Goal: Navigation & Orientation: Find specific page/section

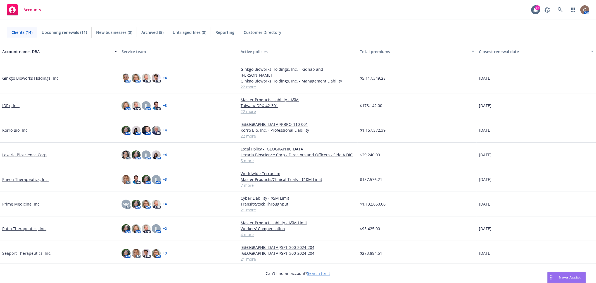
scroll to position [115, 0]
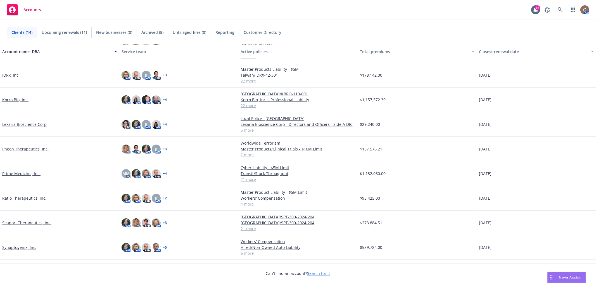
click at [37, 146] on link "Pheon Therapeutics, Inc." at bounding box center [25, 149] width 46 height 6
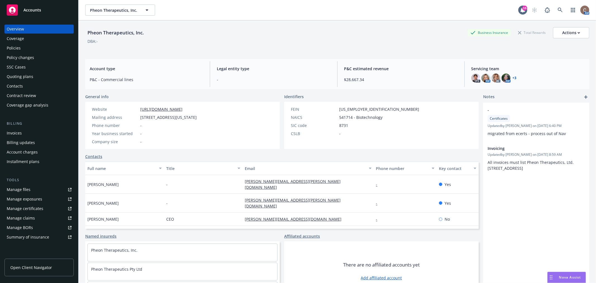
click at [209, 46] on div "Pheon Therapeutics, Inc. Business Insurance Total Rewards Actions DBA: -" at bounding box center [337, 38] width 504 height 23
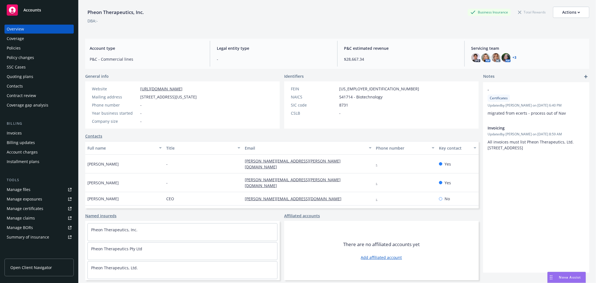
click at [24, 134] on div "Invoices" at bounding box center [39, 133] width 65 height 9
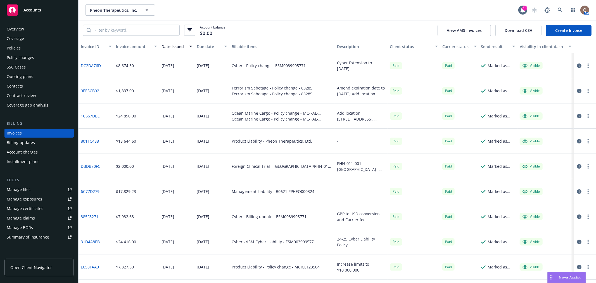
drag, startPoint x: 250, startPoint y: 31, endPoint x: 351, endPoint y: 35, distance: 100.7
click at [297, 35] on div "Account balance $0.00 View AMS invoices Download CSV Create Invoice" at bounding box center [338, 29] width 518 height 19
click at [21, 88] on div "Contacts" at bounding box center [15, 86] width 16 height 9
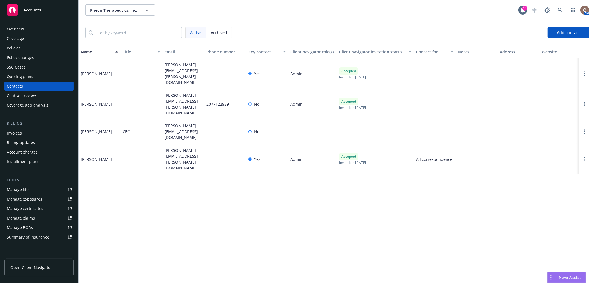
click at [220, 176] on div "Name Title Email Phone number Key contact Client navigator role(s) Client navig…" at bounding box center [338, 164] width 518 height 238
click at [25, 48] on div "Policies" at bounding box center [39, 48] width 65 height 9
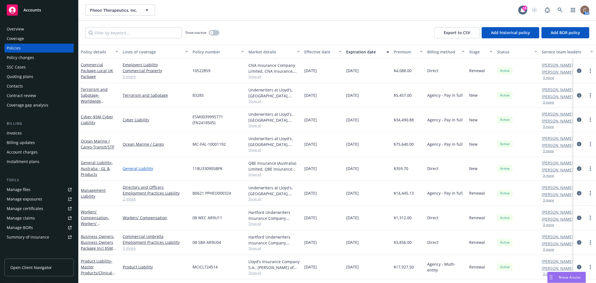
scroll to position [1, 0]
click at [233, 10] on div "Pheon Therapeutics, Inc. Pheon Therapeutics, Inc." at bounding box center [301, 9] width 433 height 11
